Goal: Complete Application Form: Complete application form

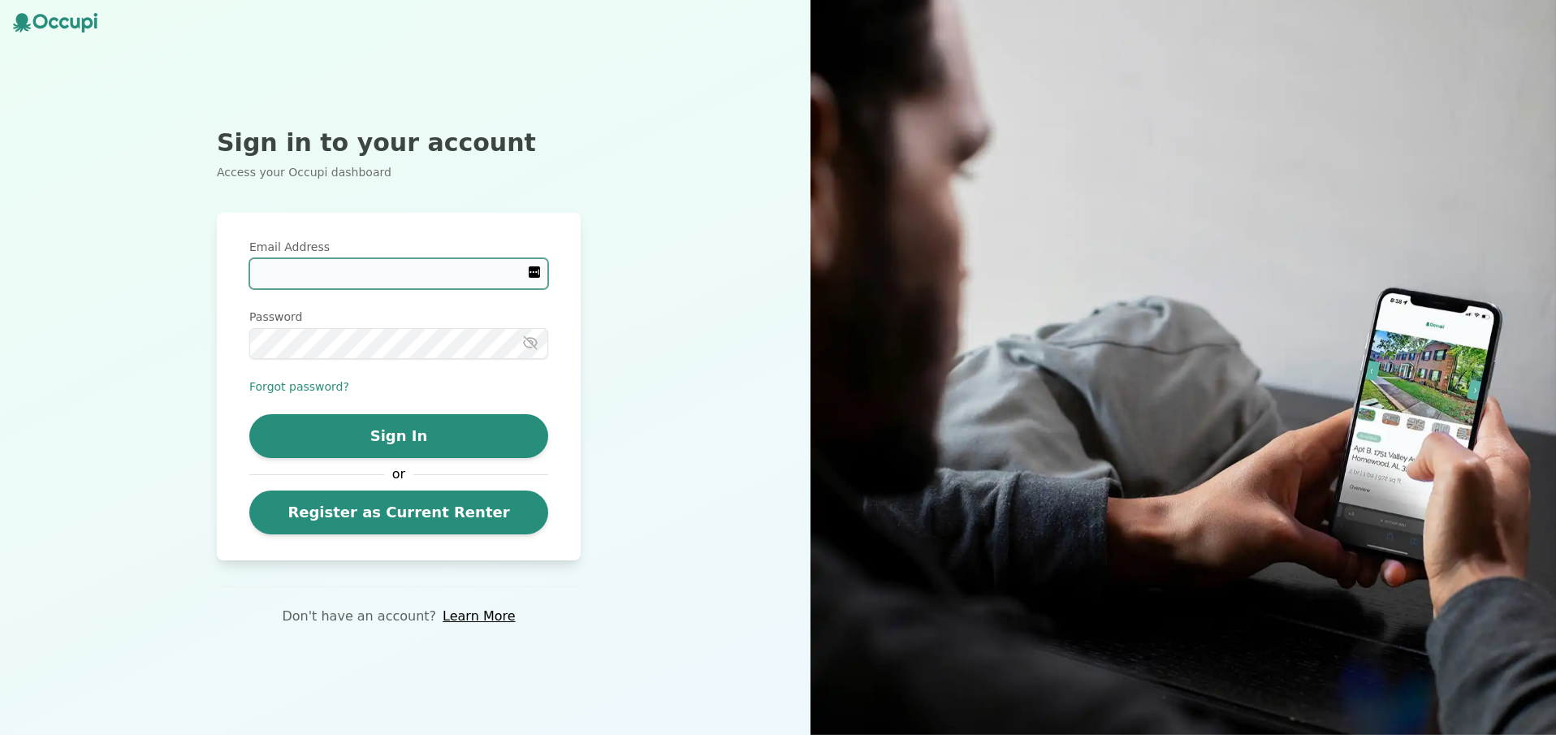
click at [495, 274] on input "Email Address" at bounding box center [398, 273] width 299 height 31
type input "**********"
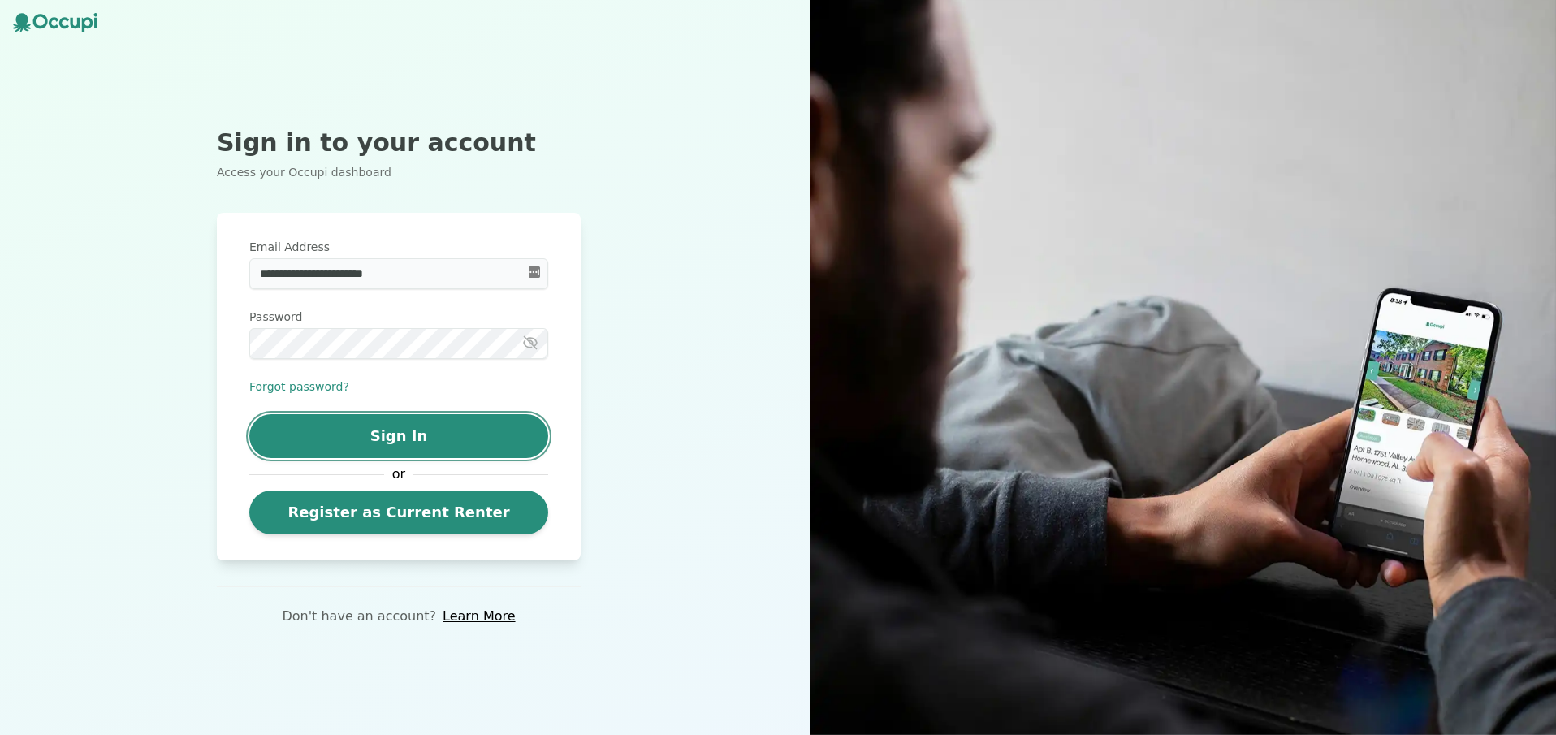
click at [441, 428] on button "Sign In" at bounding box center [398, 436] width 299 height 44
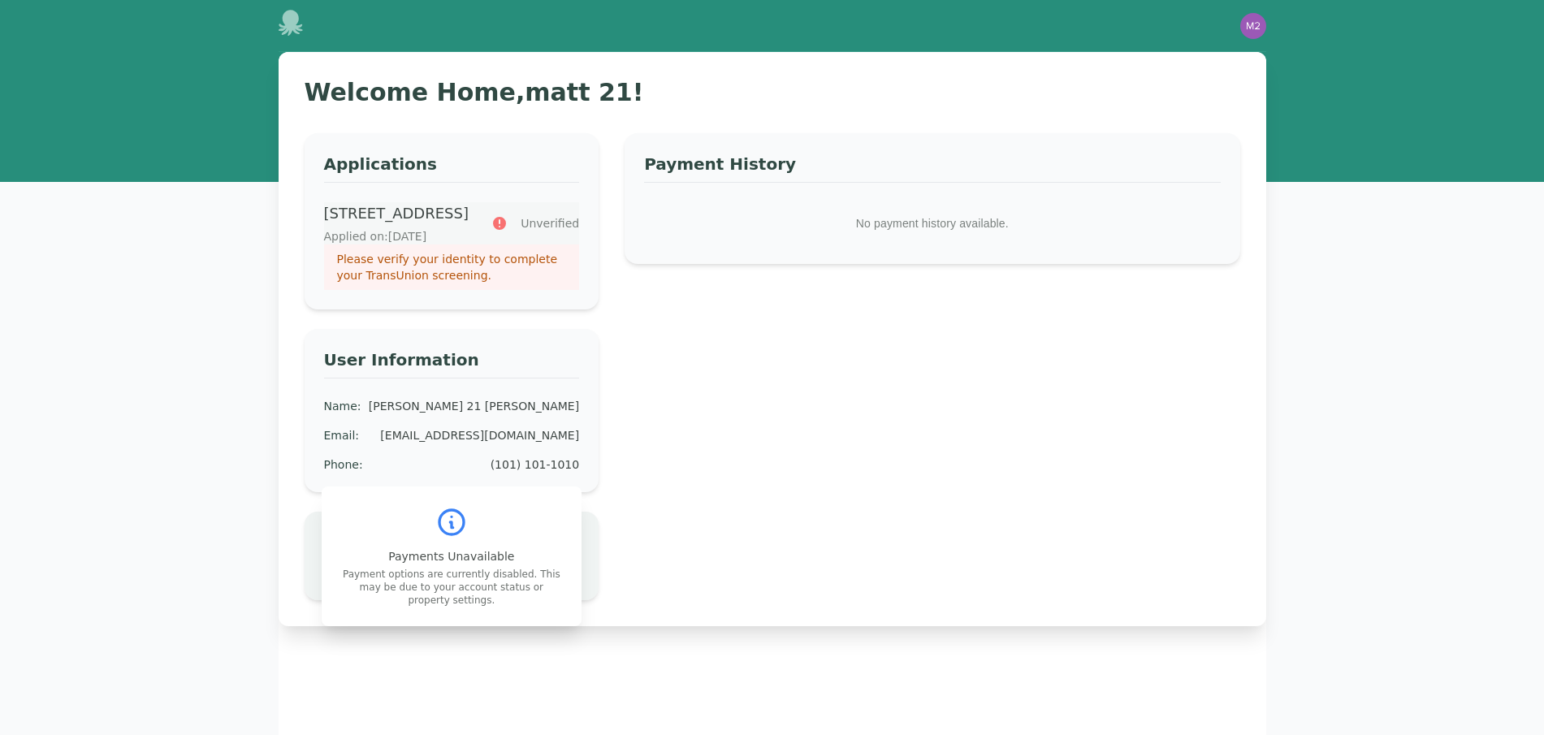
click at [516, 283] on p "Please verify your identity to complete your TransUnion screening." at bounding box center [452, 267] width 230 height 32
click at [294, 18] on icon at bounding box center [290, 23] width 24 height 26
click at [287, 29] on icon at bounding box center [290, 23] width 24 height 26
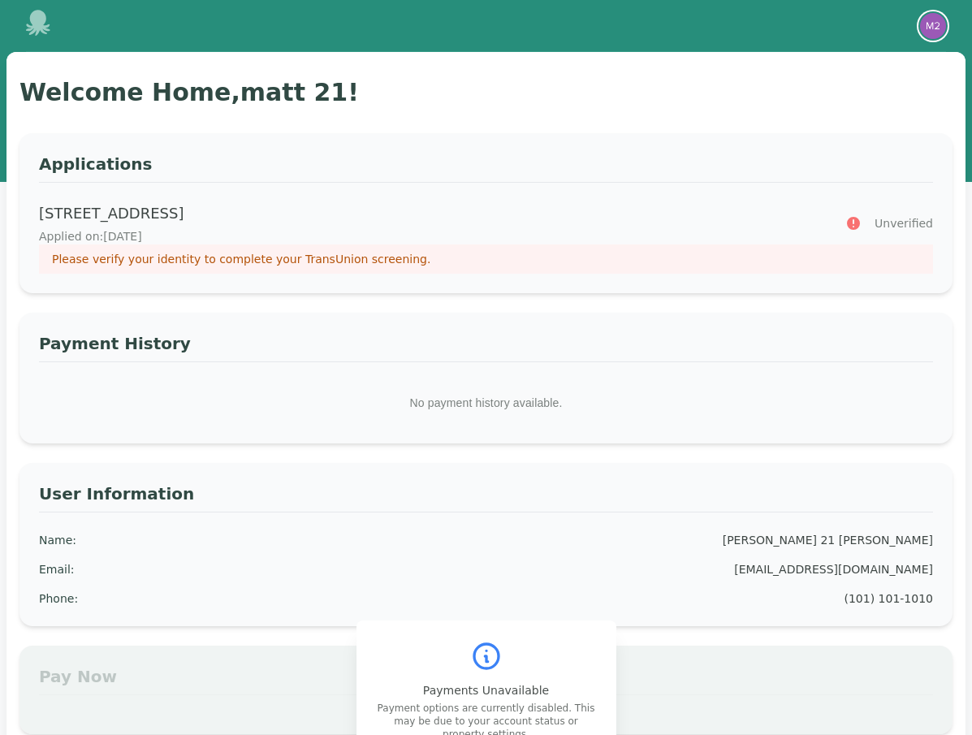
click at [942, 29] on img "button" at bounding box center [933, 26] width 26 height 26
click at [863, 62] on button "Your Profile" at bounding box center [868, 59] width 156 height 29
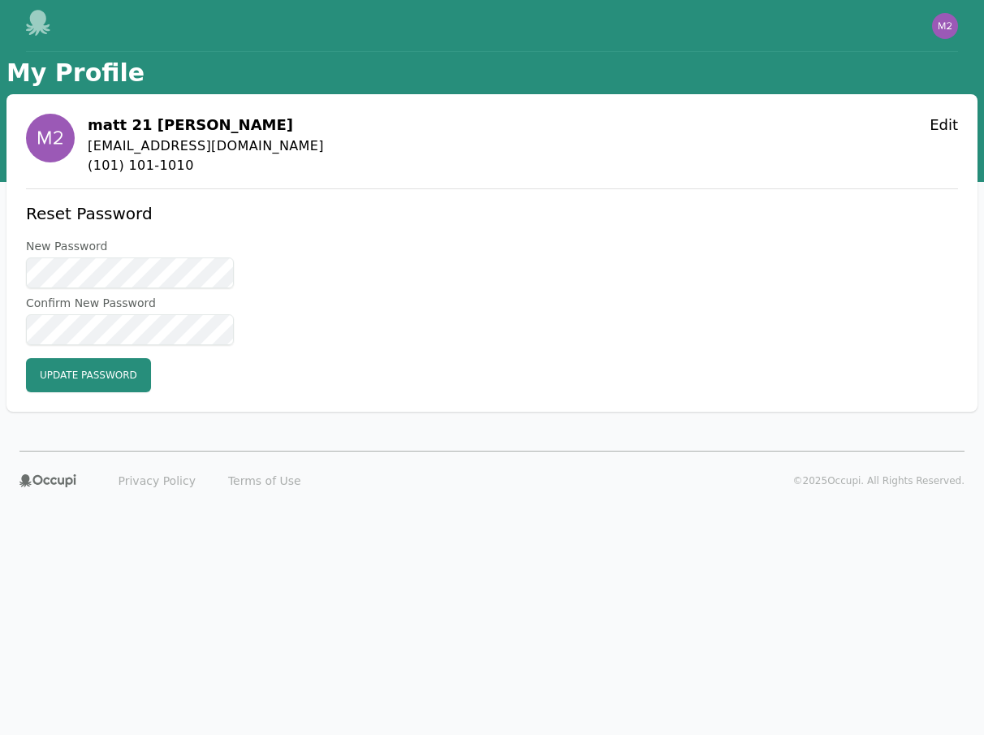
click at [38, 20] on icon at bounding box center [38, 23] width 24 height 26
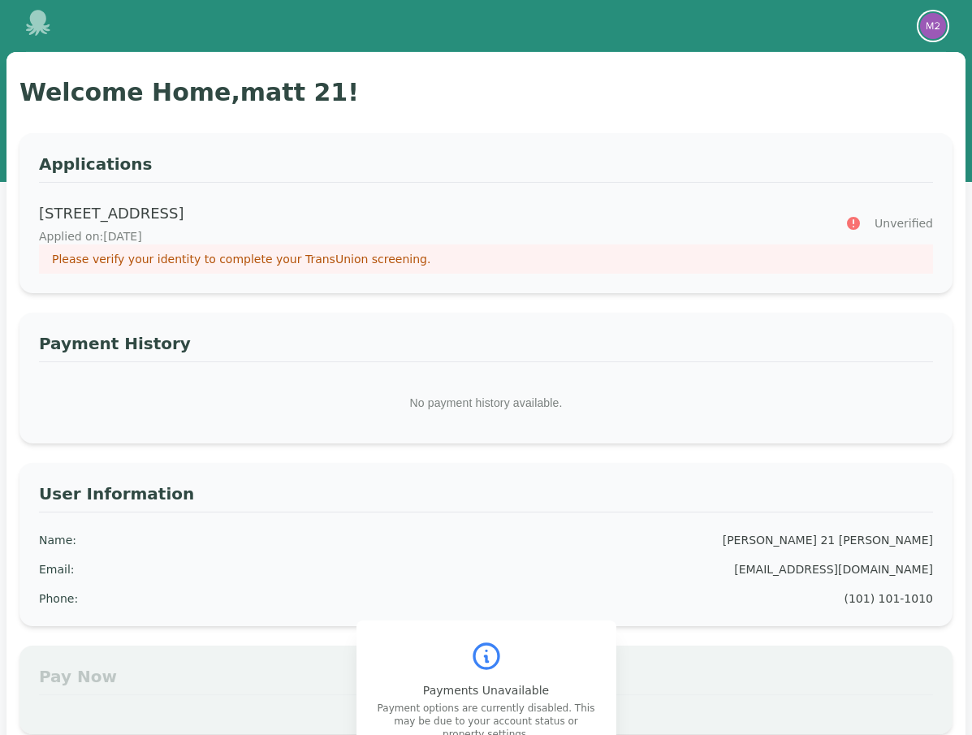
click at [932, 28] on img "button" at bounding box center [933, 26] width 26 height 26
click at [827, 64] on button "Your Profile" at bounding box center [868, 59] width 156 height 29
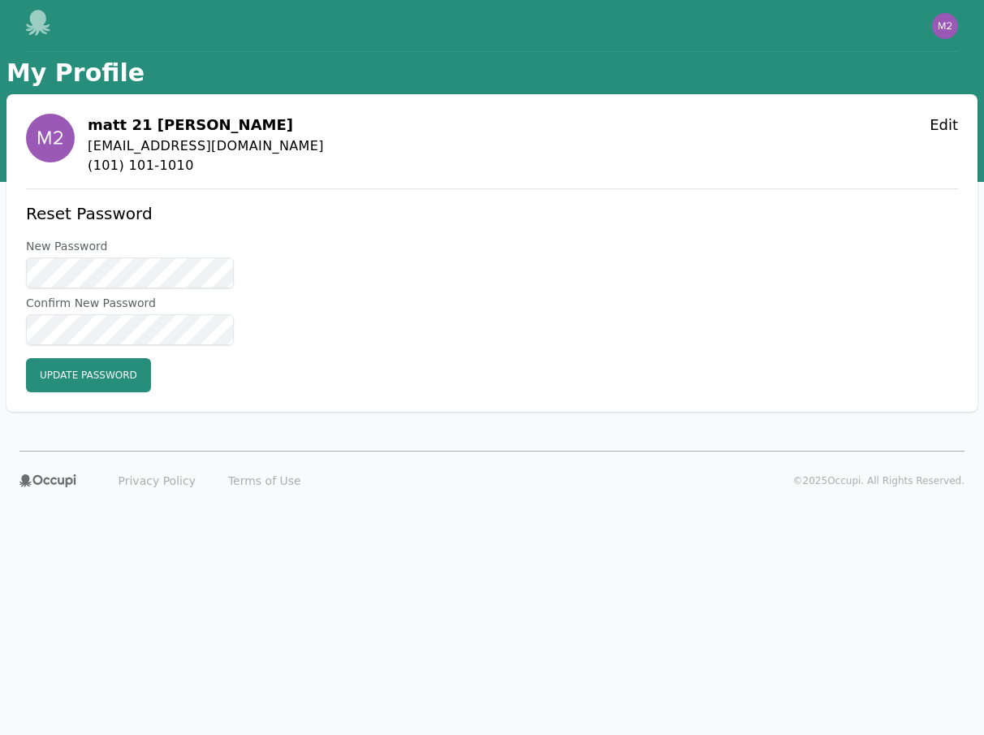
click at [41, 24] on icon at bounding box center [38, 23] width 24 height 26
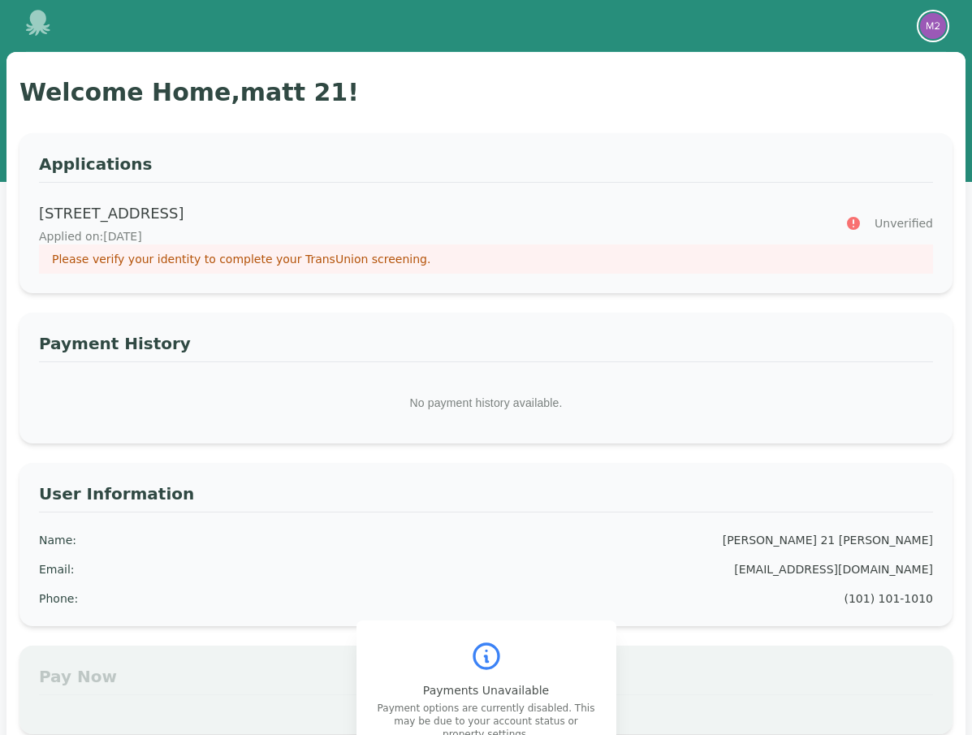
click at [931, 28] on img "button" at bounding box center [933, 26] width 26 height 26
click at [881, 52] on button "Your Profile" at bounding box center [868, 59] width 156 height 29
click at [45, 20] on icon at bounding box center [38, 23] width 24 height 26
click at [929, 26] on img "button" at bounding box center [933, 26] width 26 height 26
click at [892, 55] on button "Your Profile" at bounding box center [868, 59] width 156 height 29
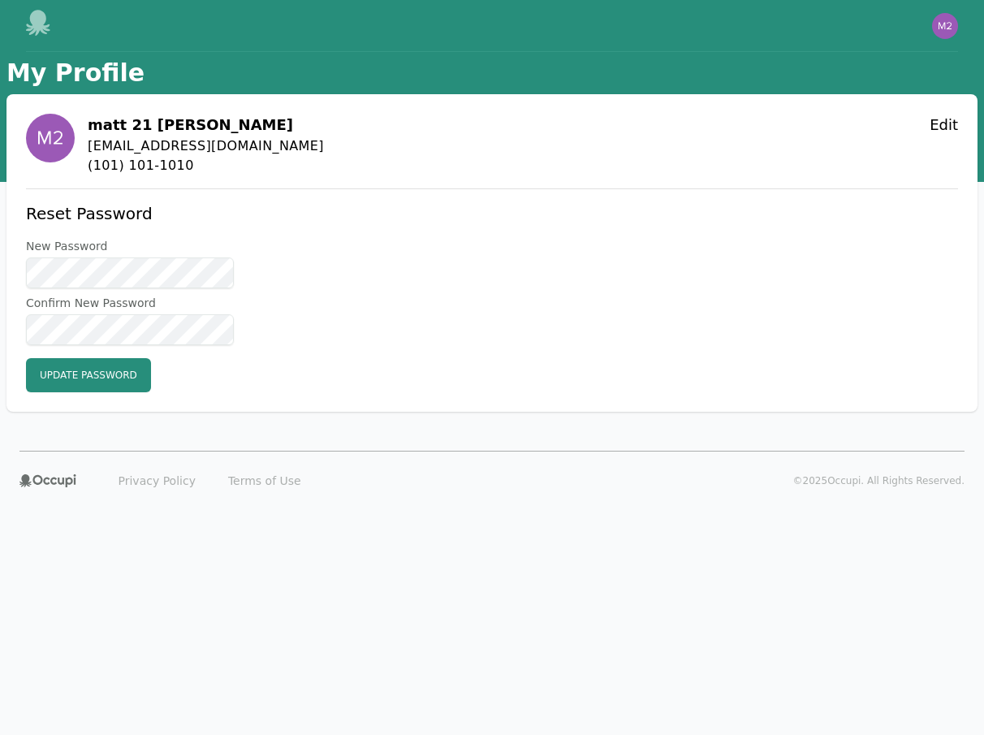
click at [38, 13] on icon at bounding box center [38, 23] width 24 height 26
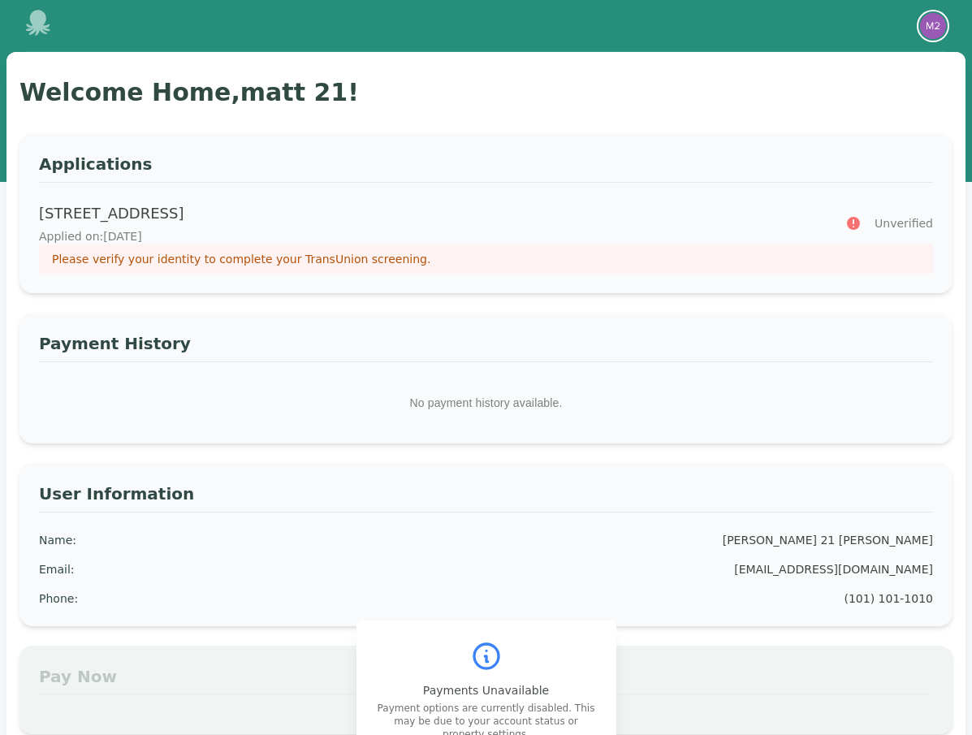
click at [935, 27] on img "button" at bounding box center [933, 26] width 26 height 26
click at [938, 18] on img "button" at bounding box center [933, 26] width 26 height 26
click at [864, 50] on button "Your Profile" at bounding box center [868, 59] width 156 height 29
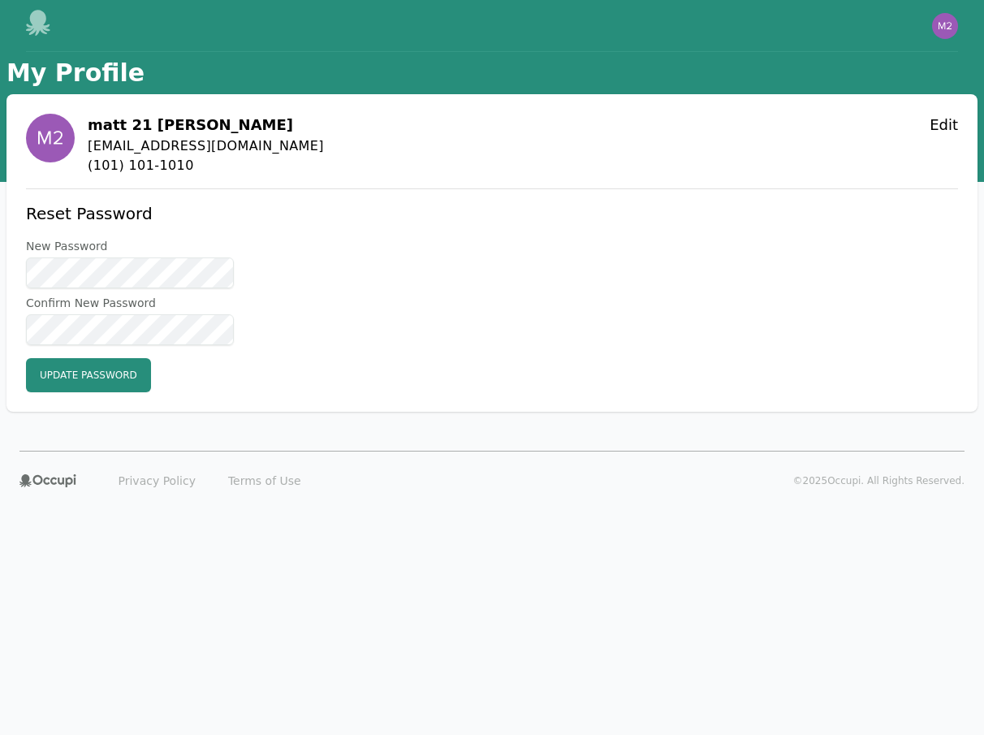
click at [37, 17] on icon at bounding box center [38, 23] width 24 height 26
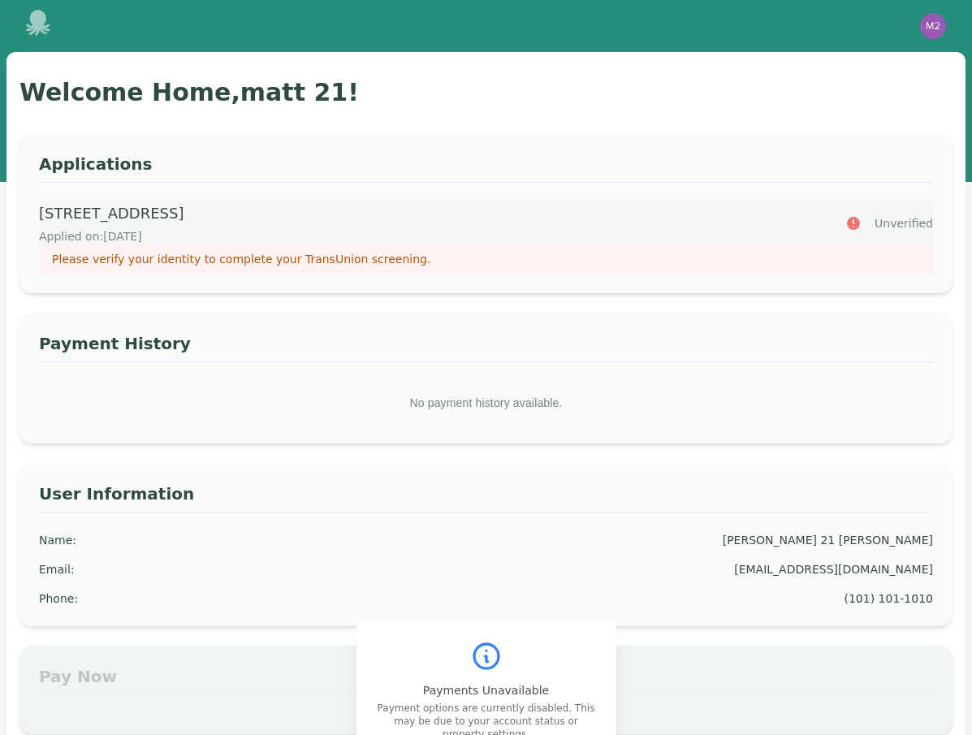
click at [344, 261] on p "Please verify your identity to complete your TransUnion screening." at bounding box center [486, 259] width 868 height 16
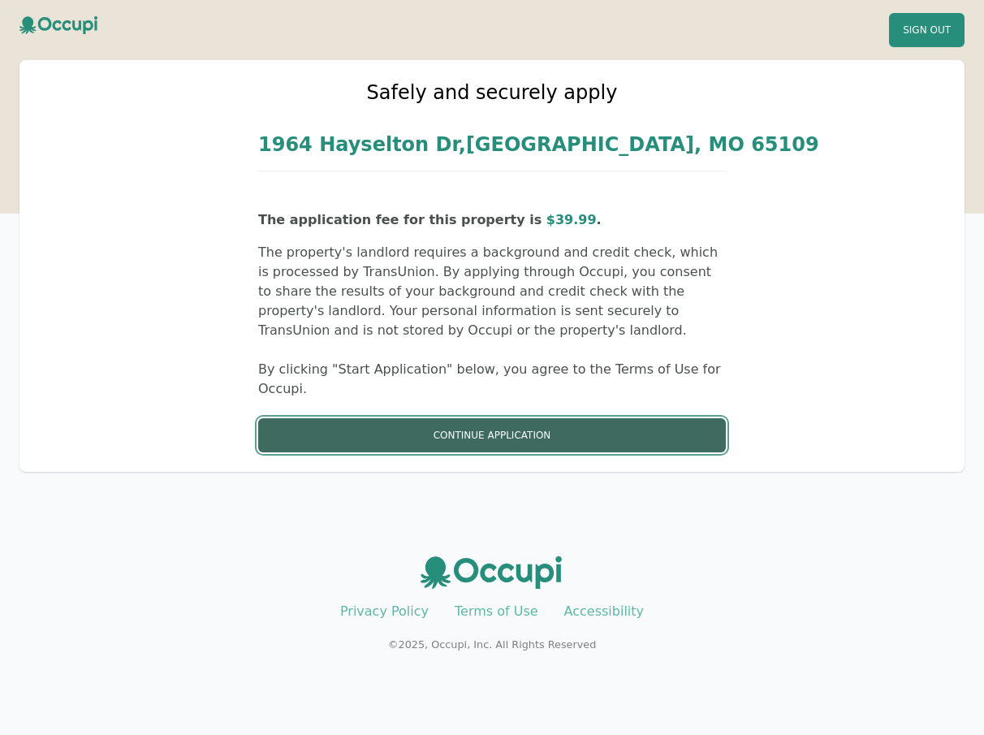
click at [521, 429] on button "Continue Application" at bounding box center [492, 435] width 468 height 34
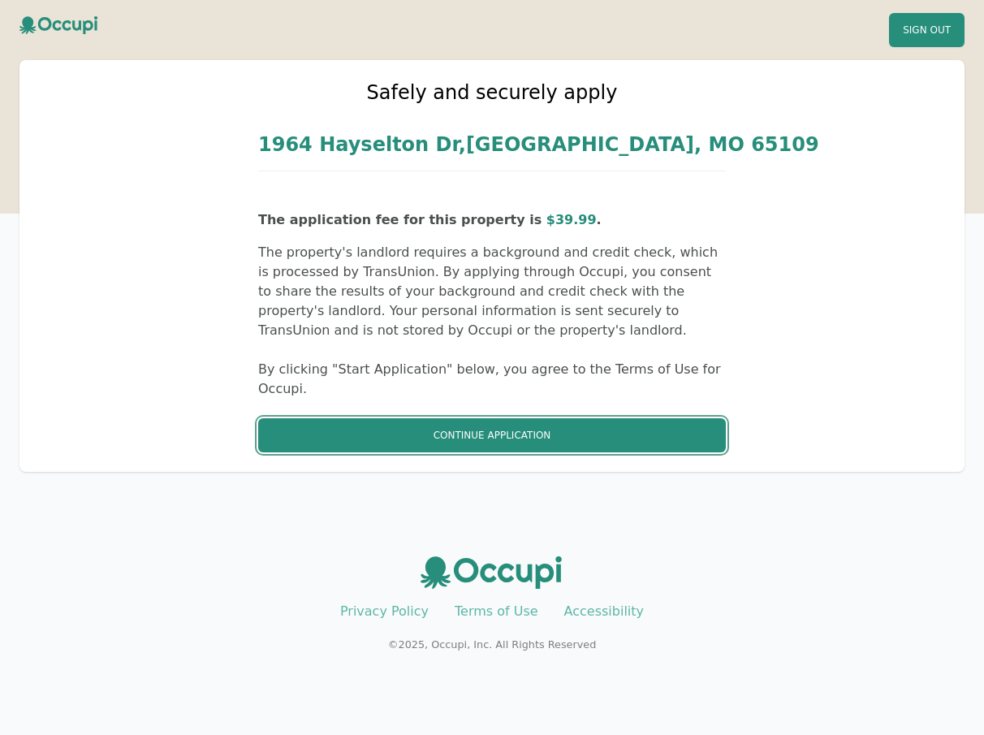
drag, startPoint x: 499, startPoint y: 443, endPoint x: 511, endPoint y: 442, distance: 12.3
click at [499, 443] on button "Continue Application" at bounding box center [492, 435] width 468 height 34
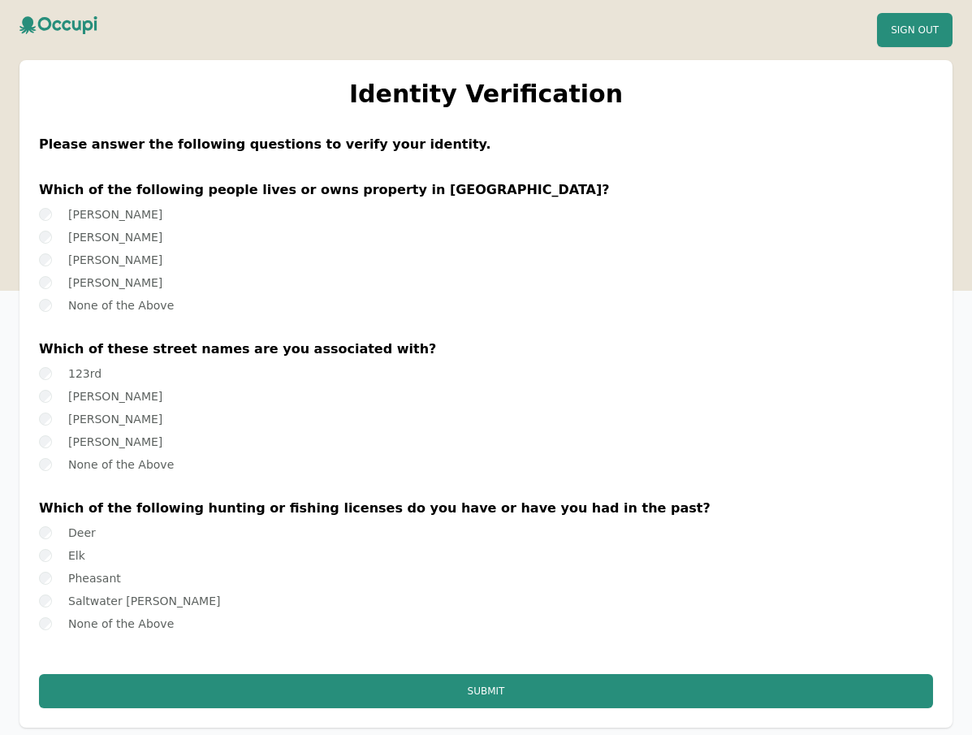
click at [101, 214] on label "Alfred Ingram" at bounding box center [115, 214] width 94 height 13
click at [76, 377] on label "123rd" at bounding box center [84, 373] width 33 height 13
click at [91, 529] on label "Deer" at bounding box center [82, 532] width 28 height 13
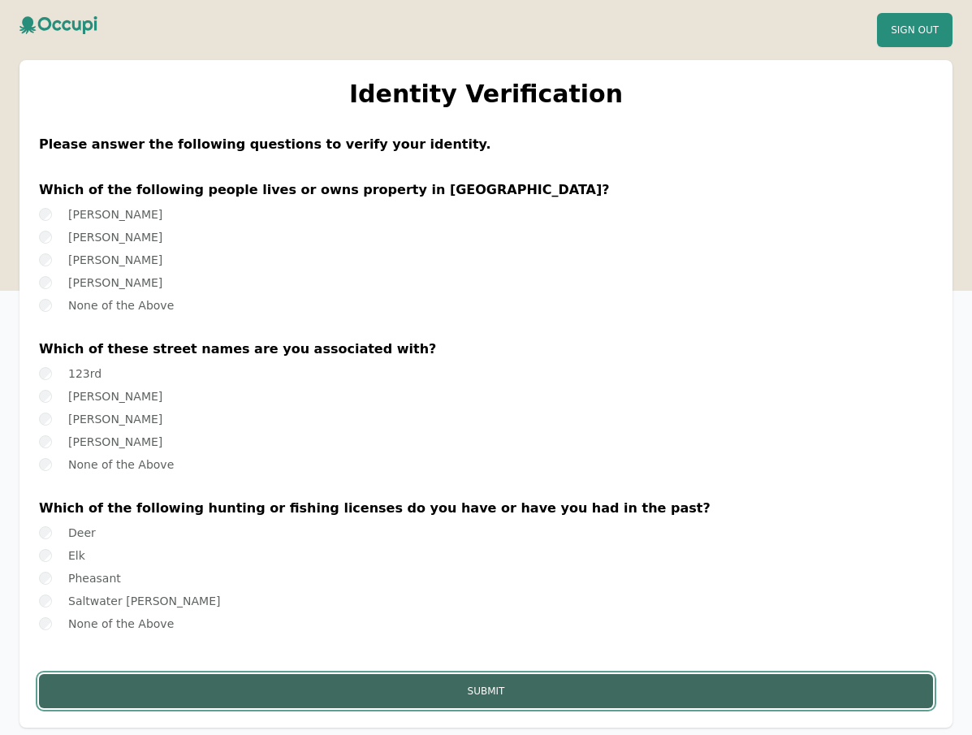
click at [428, 701] on button "Submit" at bounding box center [486, 691] width 894 height 34
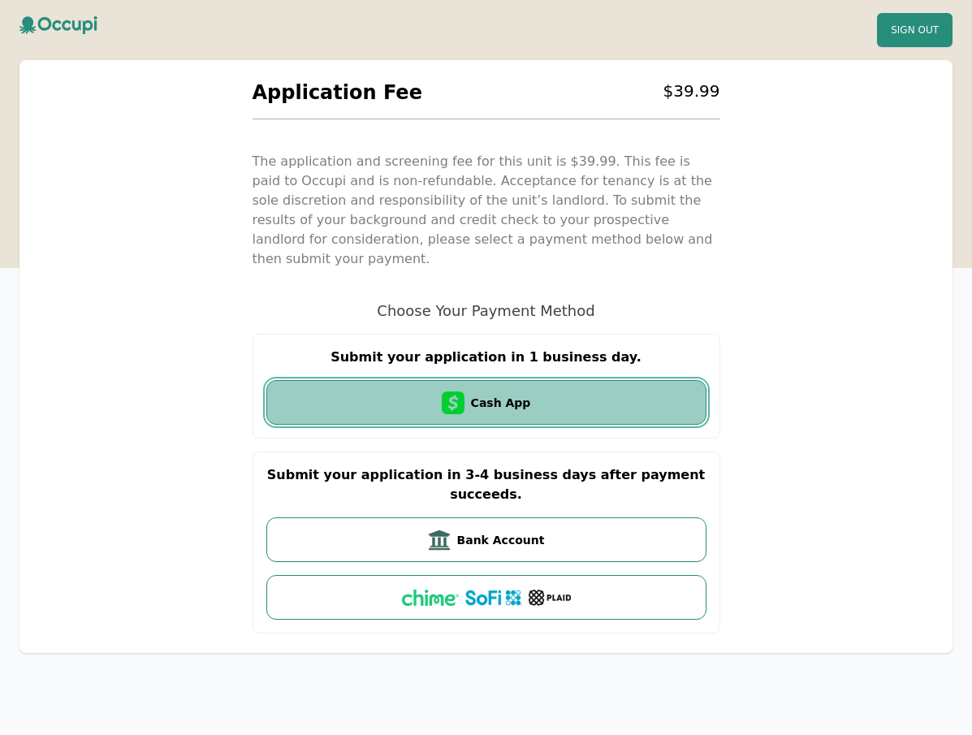
click at [558, 395] on button "Cash App" at bounding box center [486, 402] width 440 height 45
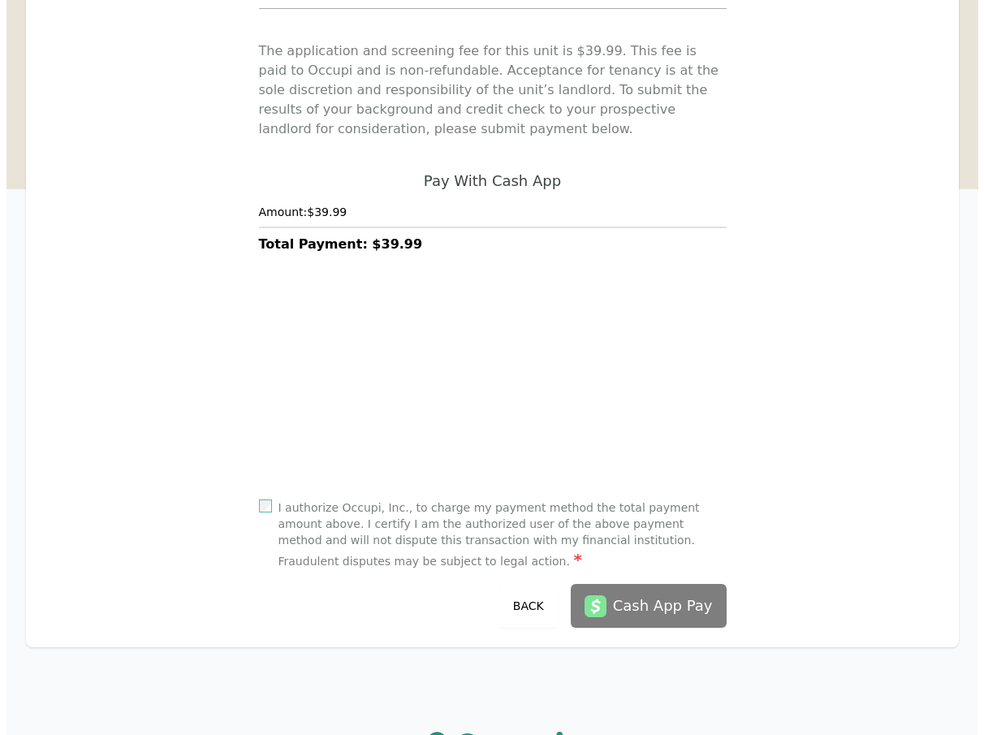
scroll to position [263, 0]
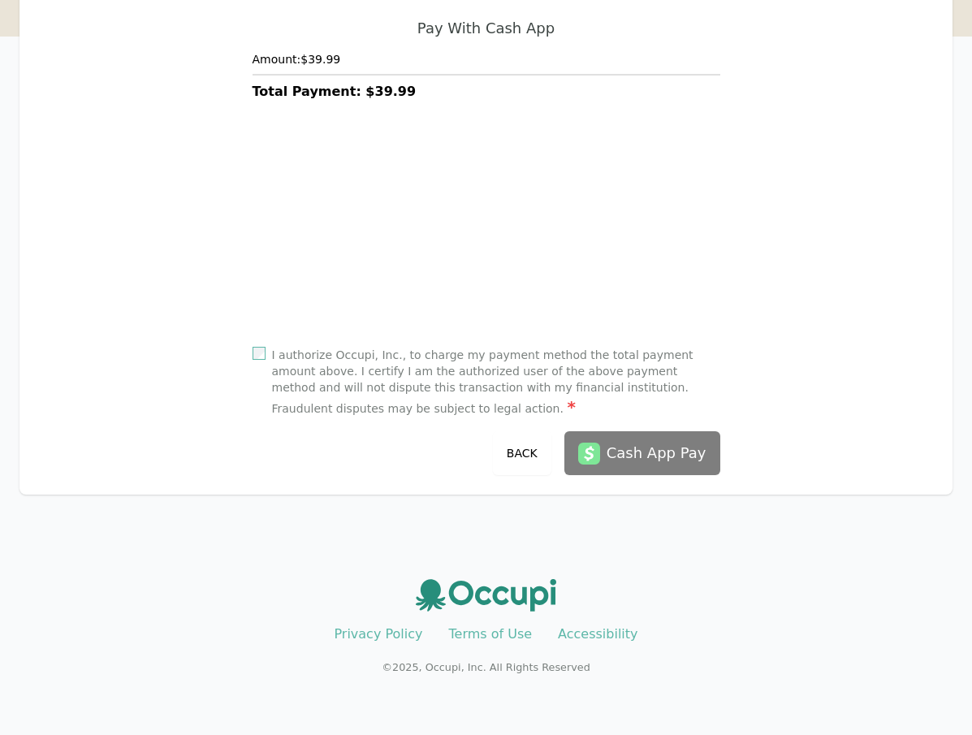
click at [499, 365] on label "I authorize Occupi, Inc., to charge my payment method the total payment amount …" at bounding box center [496, 382] width 448 height 71
click at [609, 447] on div "Cash App Pay" at bounding box center [657, 453] width 100 height 23
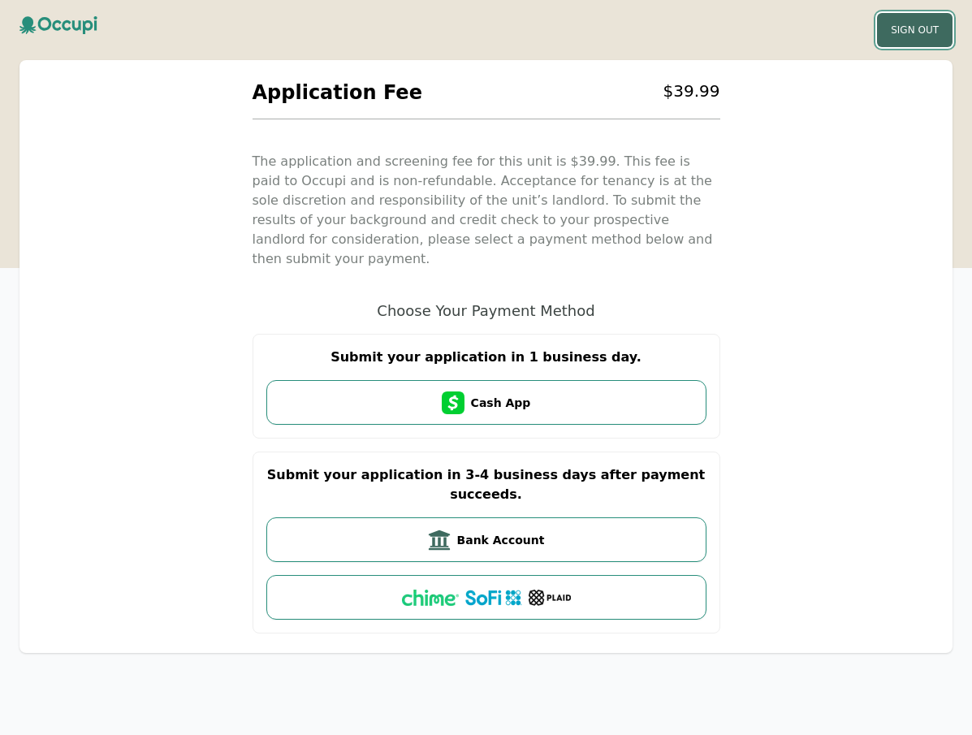
click at [900, 39] on button "Sign Out" at bounding box center [915, 30] width 76 height 34
